Goal: Book appointment/travel/reservation

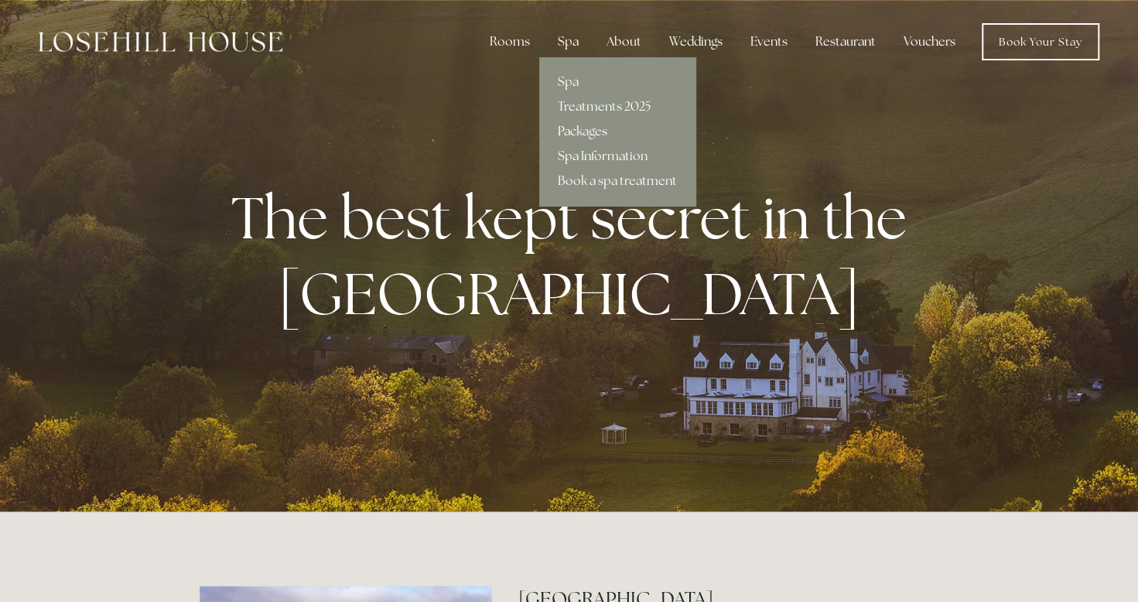
click at [586, 135] on link "Packages" at bounding box center [617, 131] width 156 height 25
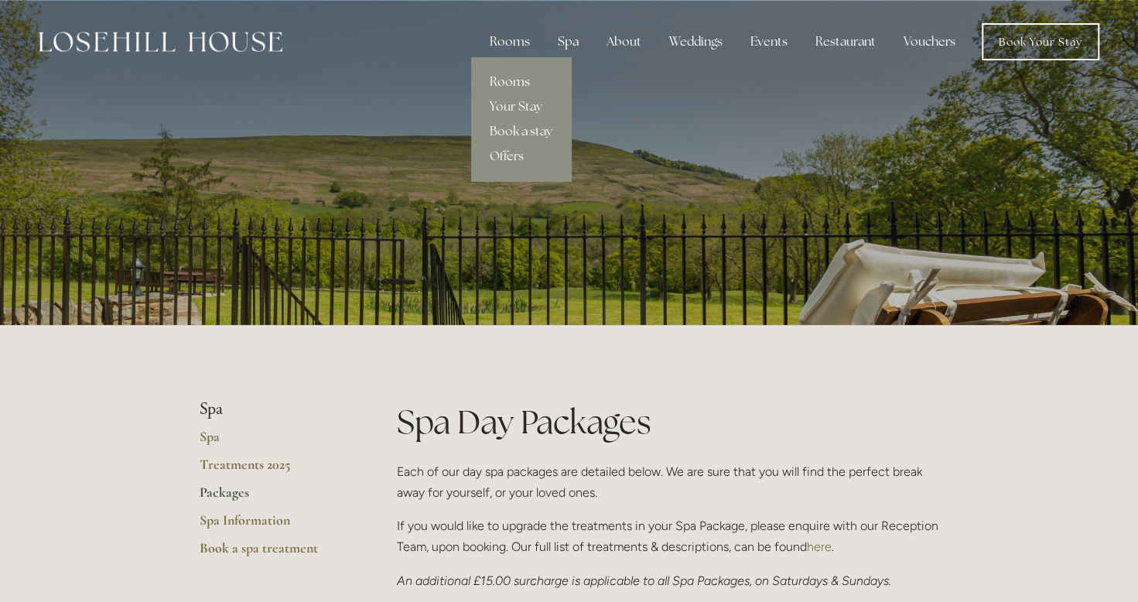
click at [515, 76] on link "Rooms" at bounding box center [521, 82] width 100 height 25
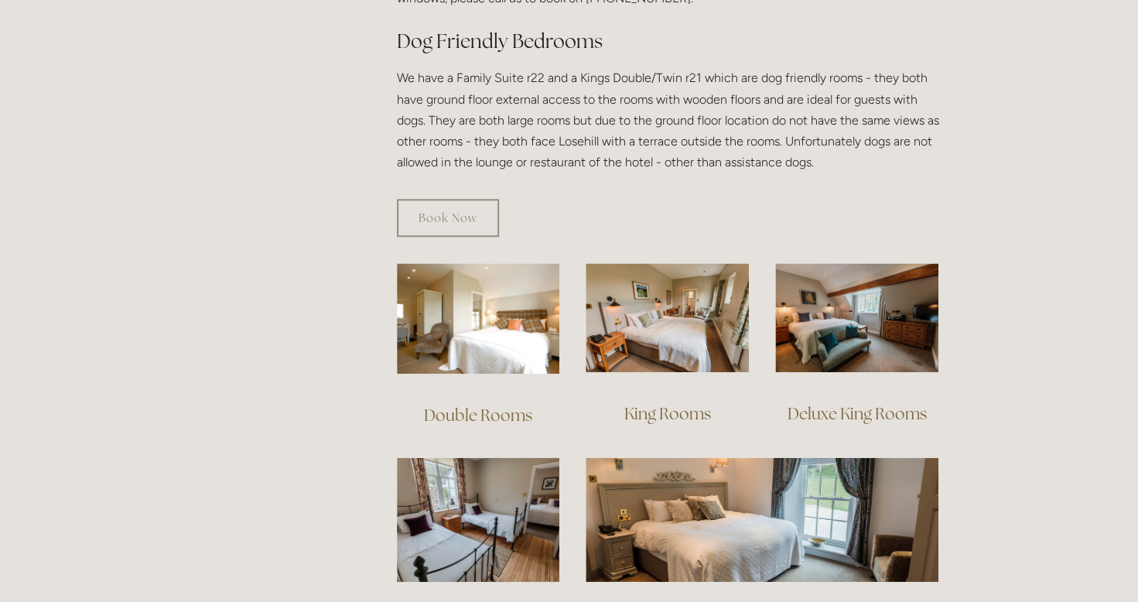
scroll to position [880, 0]
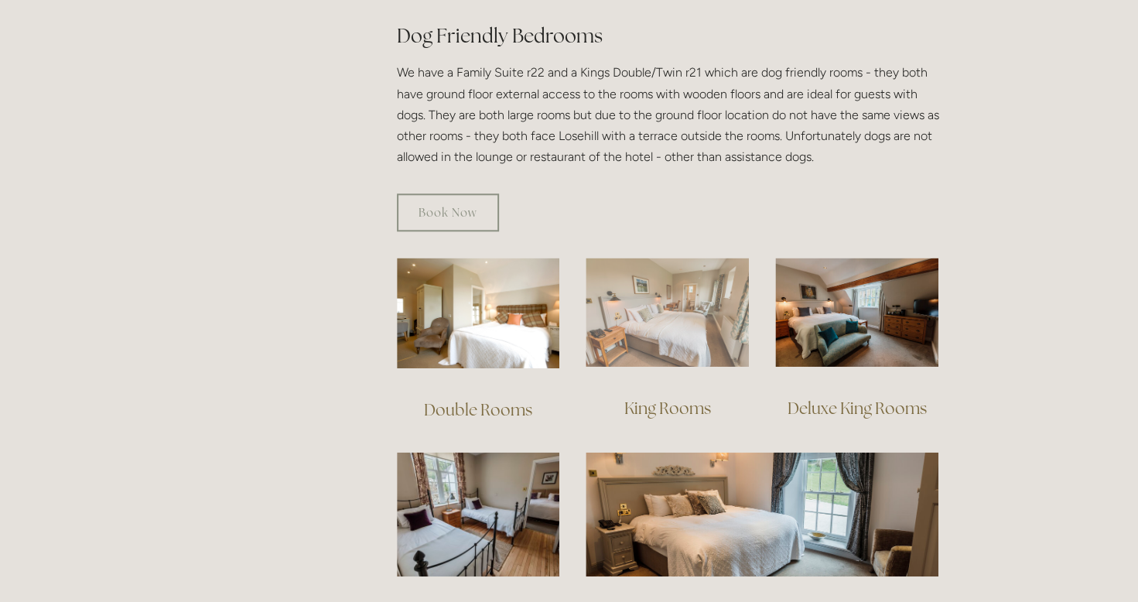
click at [652, 330] on img at bounding box center [667, 312] width 163 height 109
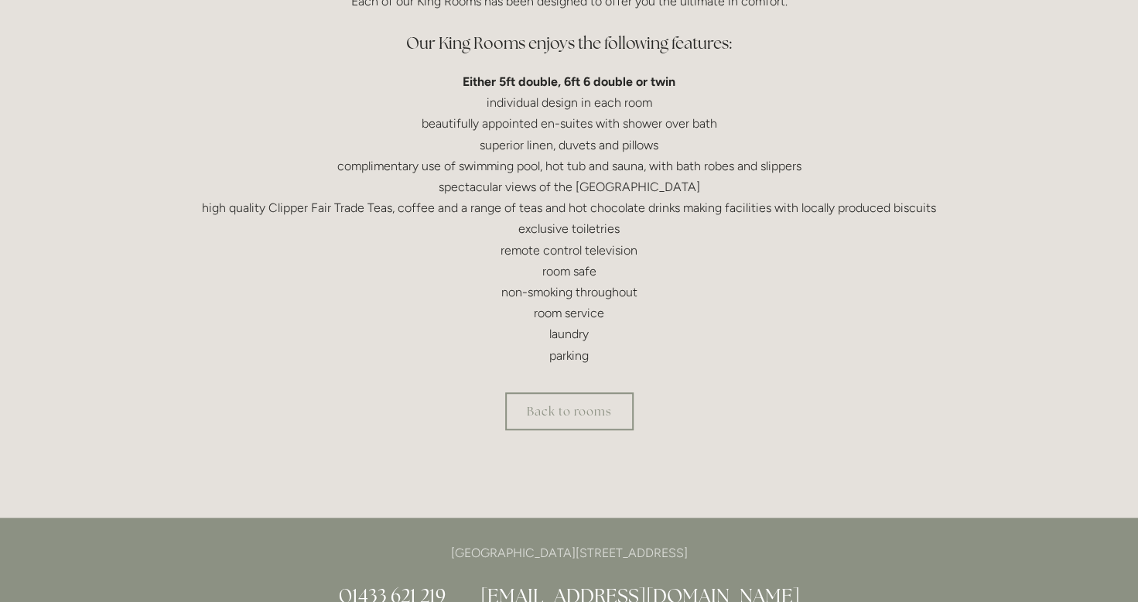
scroll to position [471, 0]
click at [589, 409] on link "Back to rooms" at bounding box center [569, 410] width 128 height 38
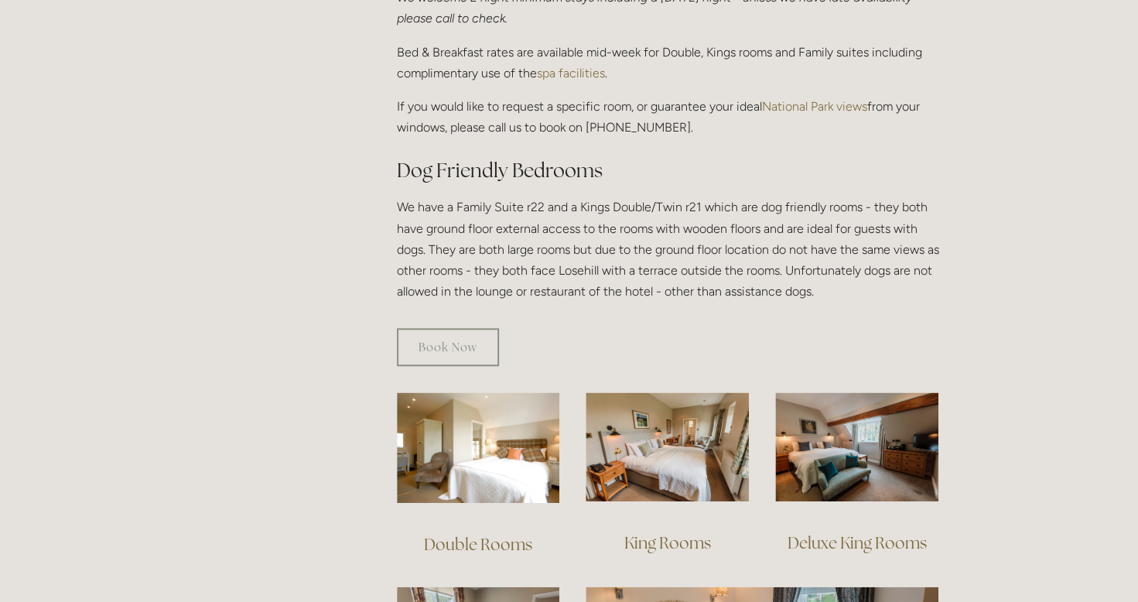
scroll to position [778, 0]
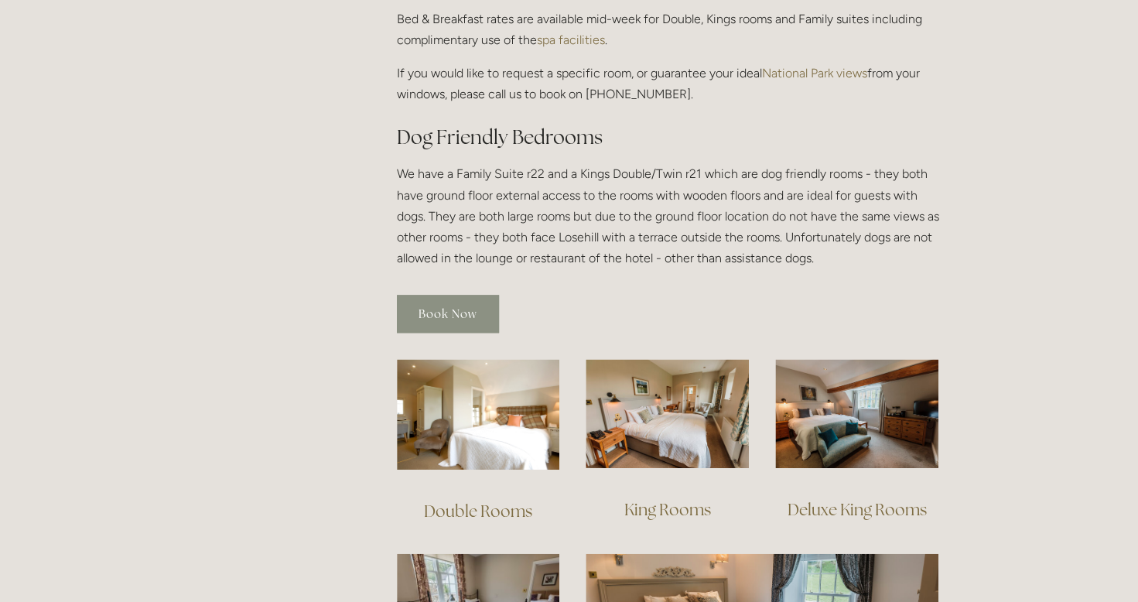
click at [463, 295] on link "Book Now" at bounding box center [448, 314] width 102 height 38
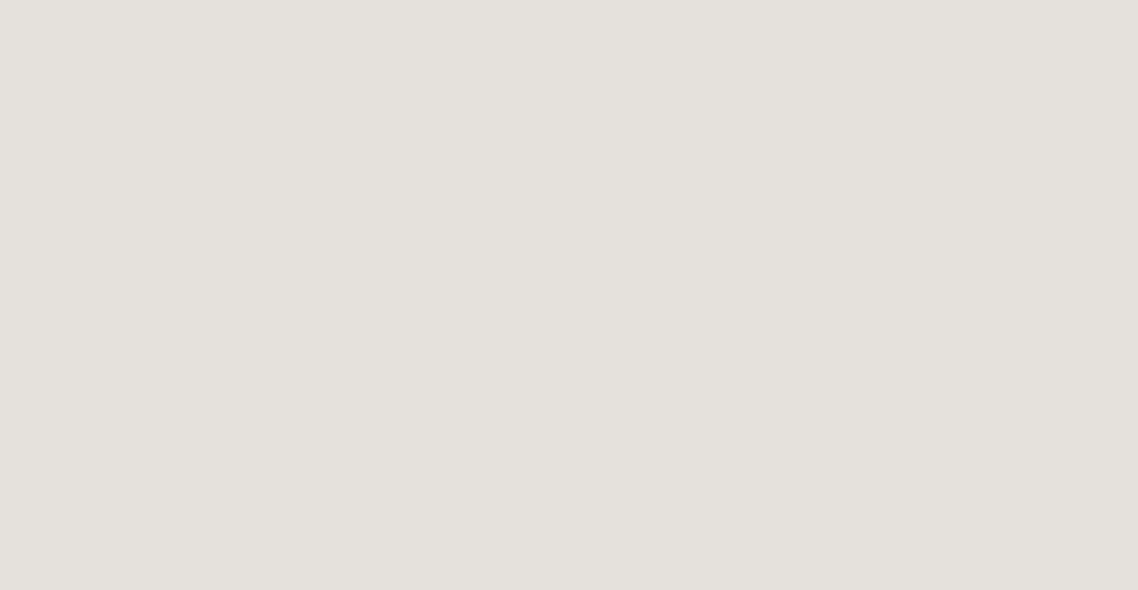
scroll to position [2077, 0]
